Goal: Information Seeking & Learning: Learn about a topic

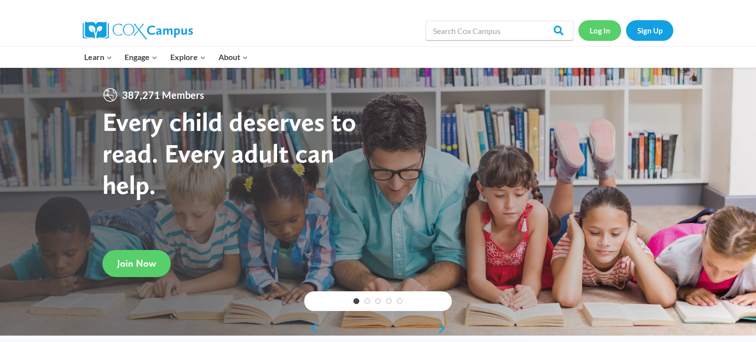
click at [592, 34] on link "Log In" at bounding box center [599, 30] width 43 height 20
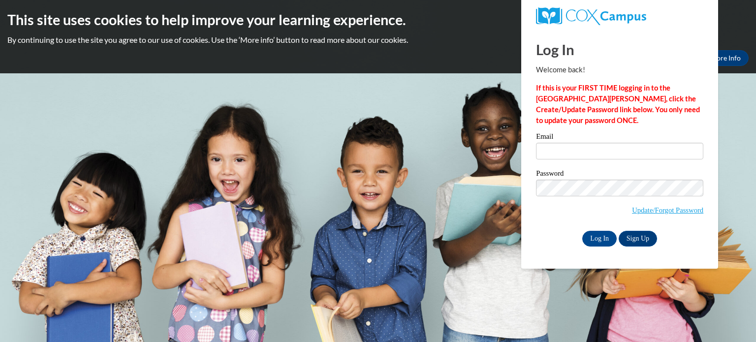
type input "nlaureen05@gmail.com"
click at [596, 237] on input "Log In" at bounding box center [599, 239] width 34 height 16
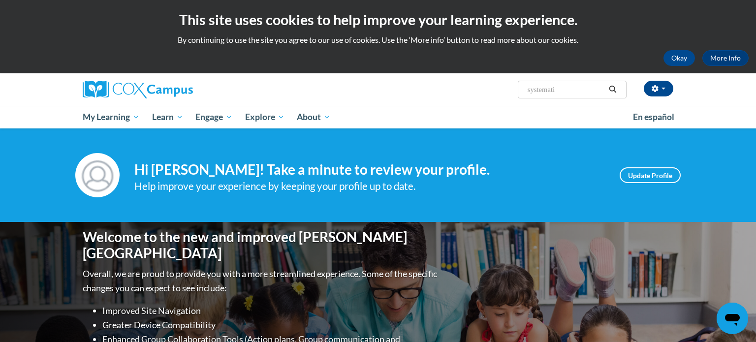
type input "systematic"
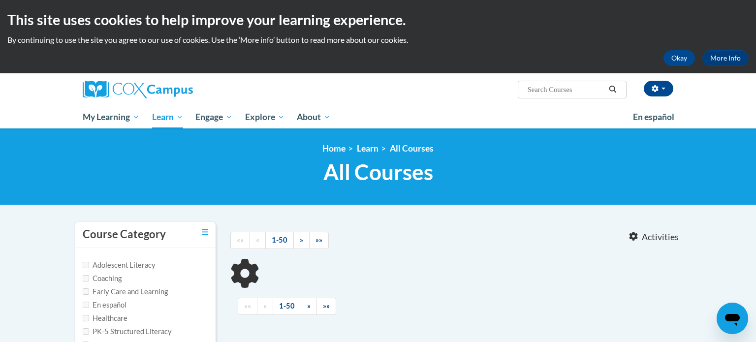
click at [308, 184] on h1 "All Courses All Courses" at bounding box center [377, 172] width 605 height 26
type input "systematic"
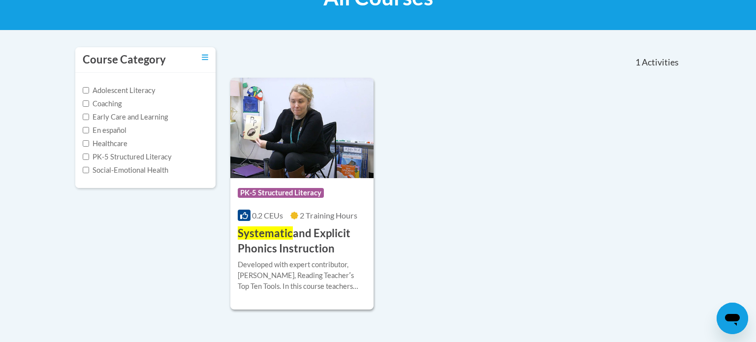
scroll to position [197, 0]
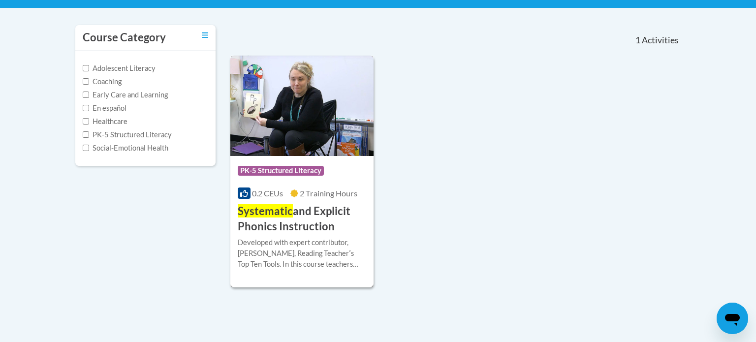
click at [320, 244] on div "Developed with expert contributor, Dr. [PERSON_NAME], Reading Teacherʹs Top Ten…" at bounding box center [302, 253] width 128 height 32
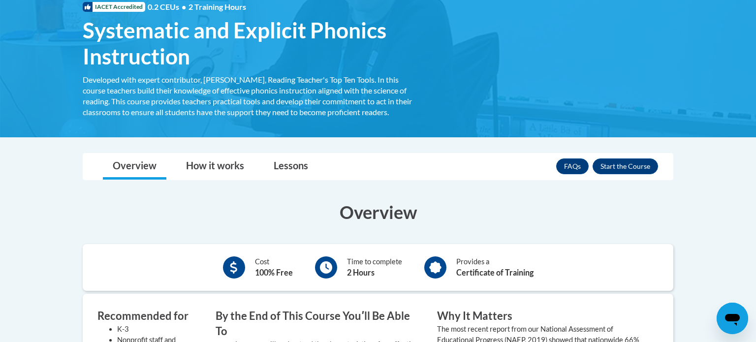
scroll to position [177, 0]
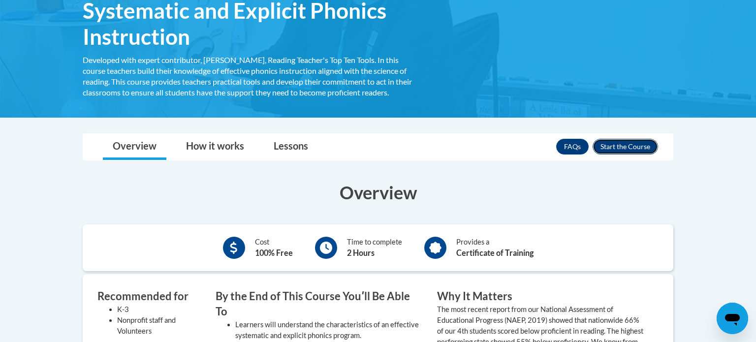
click at [637, 146] on button "Enroll" at bounding box center [625, 147] width 65 height 16
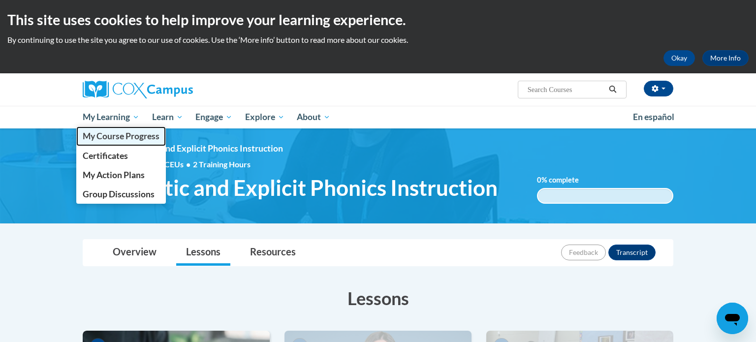
click at [127, 142] on link "My Course Progress" at bounding box center [121, 136] width 90 height 19
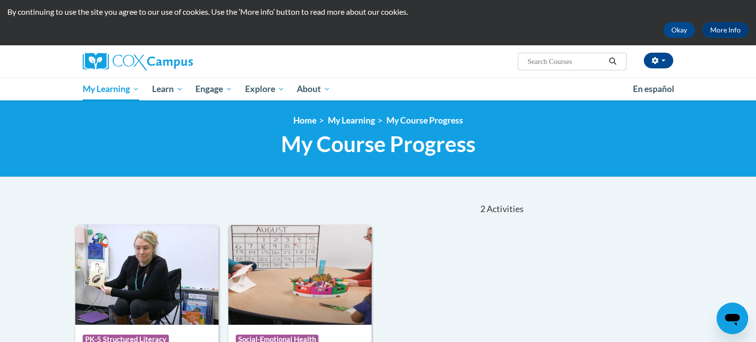
scroll to position [20, 0]
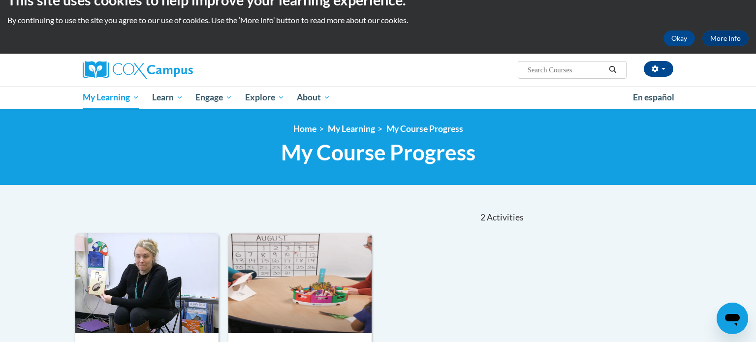
click at [530, 64] on input "Search..." at bounding box center [566, 70] width 79 height 12
type input "reading fluency"
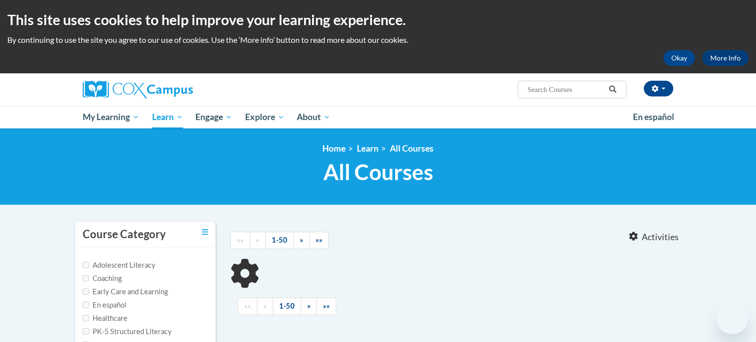
type input "reading fluency"
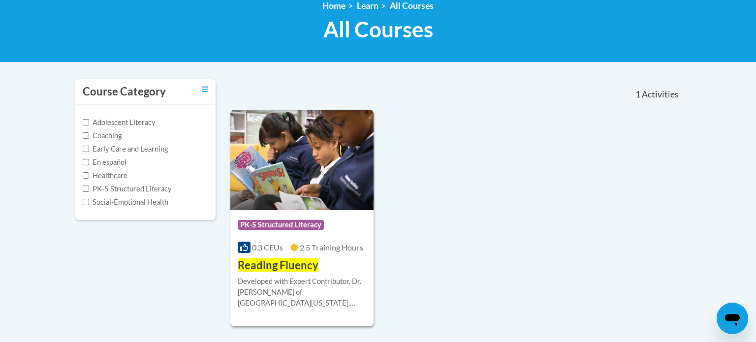
scroll to position [177, 0]
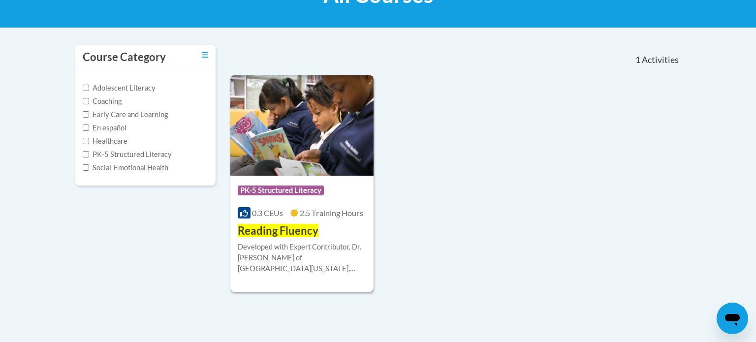
click at [350, 264] on div "Developed with Expert Contributor, [PERSON_NAME] of [GEOGRAPHIC_DATA][US_STATE]…" at bounding box center [302, 258] width 128 height 32
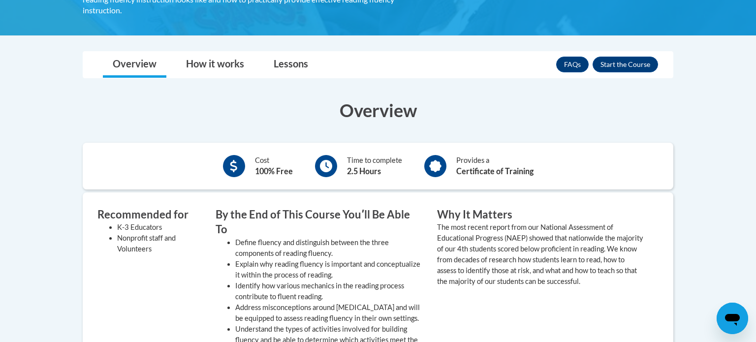
scroll to position [253, 0]
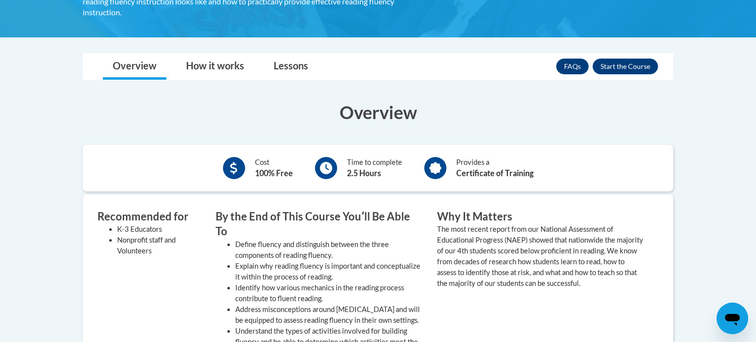
click at [622, 64] on div "FAQs Enroll" at bounding box center [607, 67] width 102 height 26
click at [613, 59] on button "Enroll" at bounding box center [625, 67] width 65 height 16
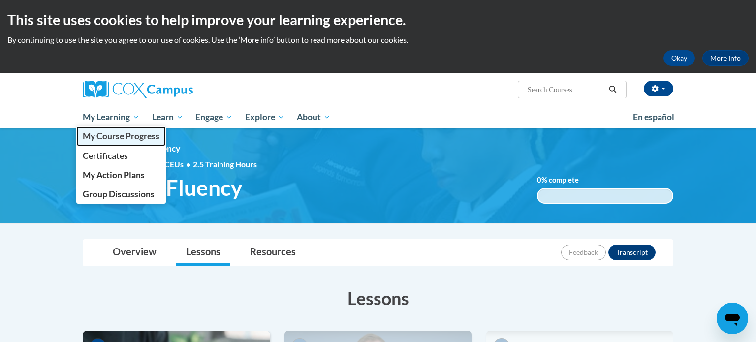
click at [106, 136] on span "My Course Progress" at bounding box center [121, 136] width 77 height 10
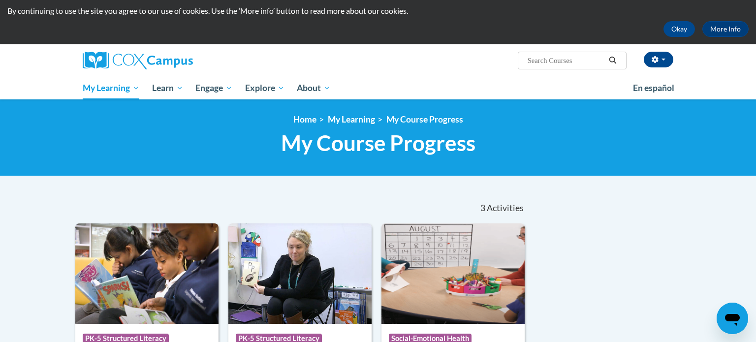
scroll to position [20, 0]
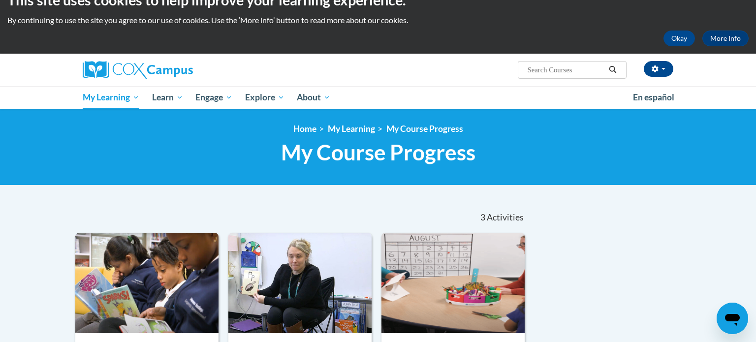
click at [542, 69] on input "Search..." at bounding box center [566, 70] width 79 height 12
type input "e"
type input "reading com"
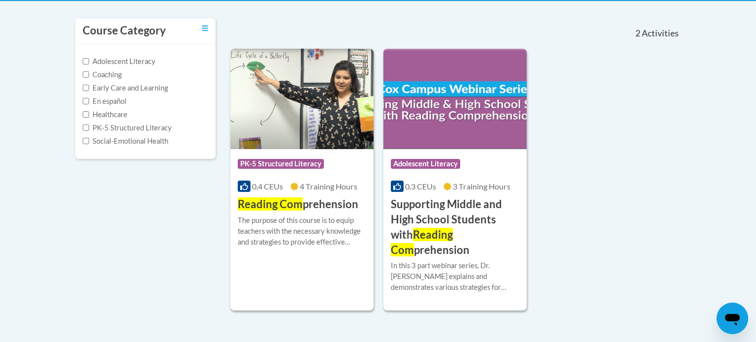
scroll to position [217, 0]
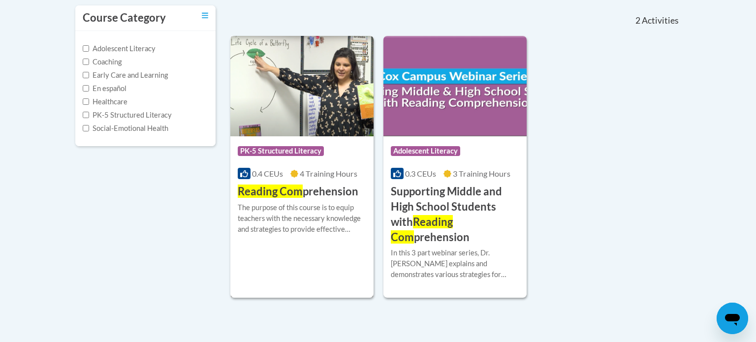
click at [308, 217] on div "The purpose of this course is to equip teachers with the necessary knowledge an…" at bounding box center [302, 218] width 128 height 32
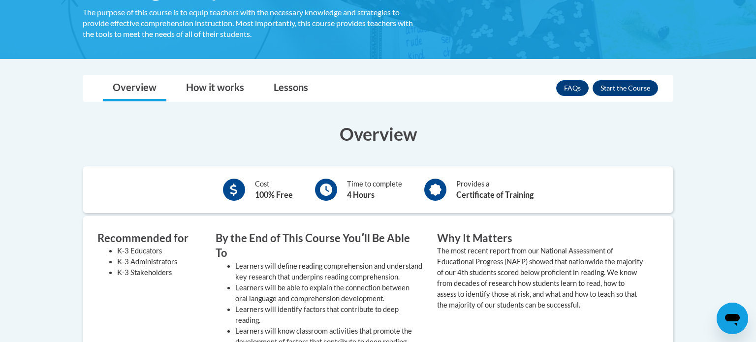
scroll to position [197, 0]
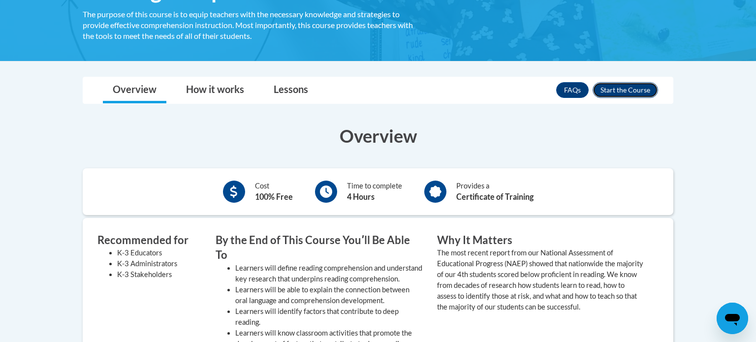
click at [635, 90] on button "Enroll" at bounding box center [625, 90] width 65 height 16
